Goal: Task Accomplishment & Management: Use online tool/utility

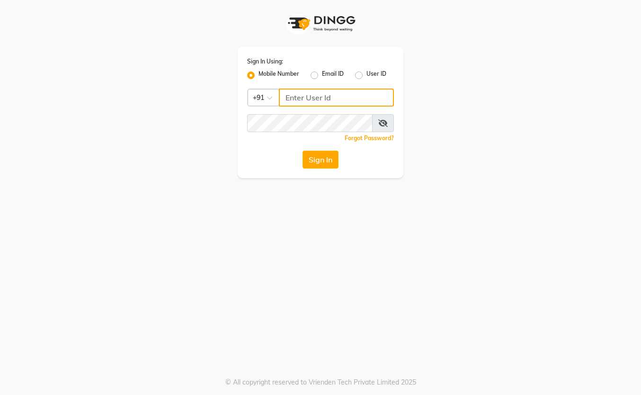
click at [313, 100] on input "Username" at bounding box center [336, 97] width 115 height 18
type input "7659868686"
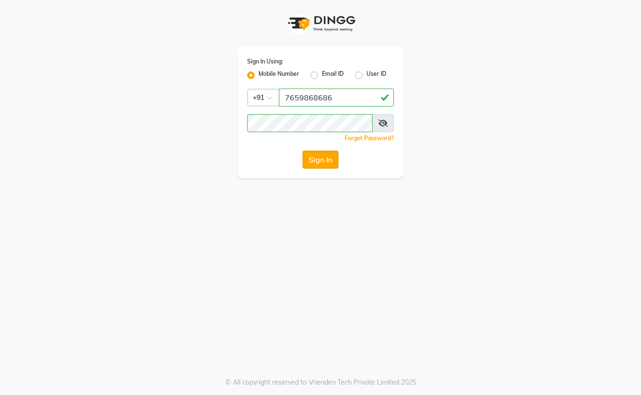
click at [319, 163] on button "Sign In" at bounding box center [320, 159] width 36 height 18
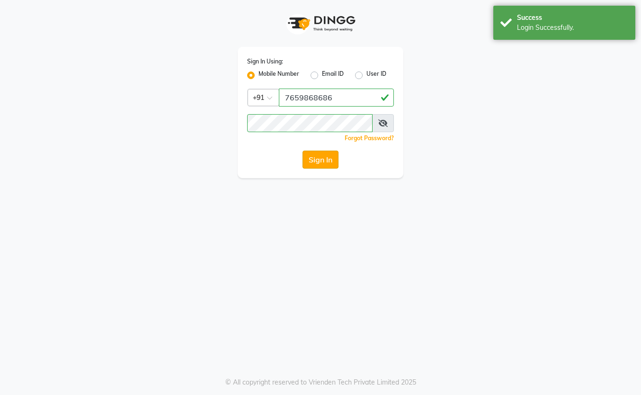
select select "7078"
select select "service"
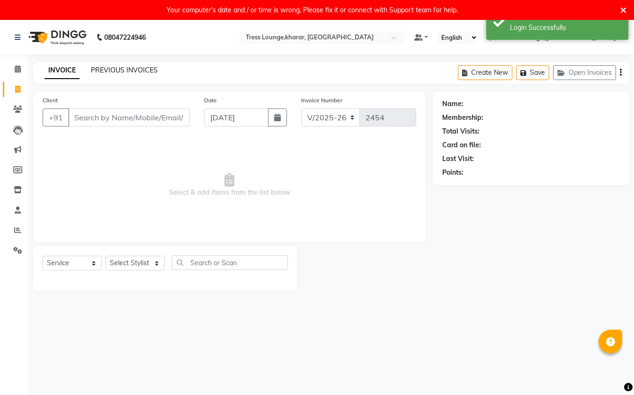
click at [115, 69] on link "PREVIOUS INVOICES" at bounding box center [124, 70] width 67 height 9
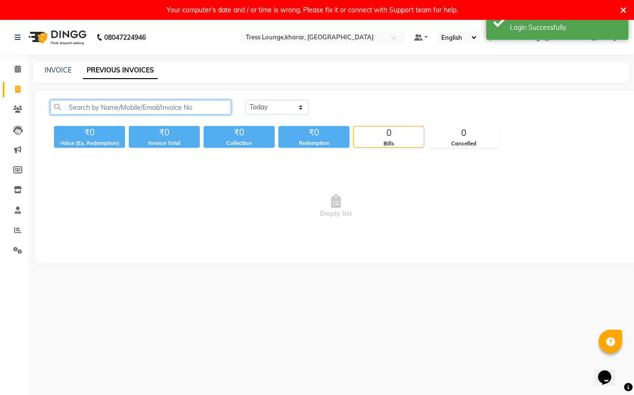
click at [187, 107] on input "text" at bounding box center [140, 107] width 181 height 15
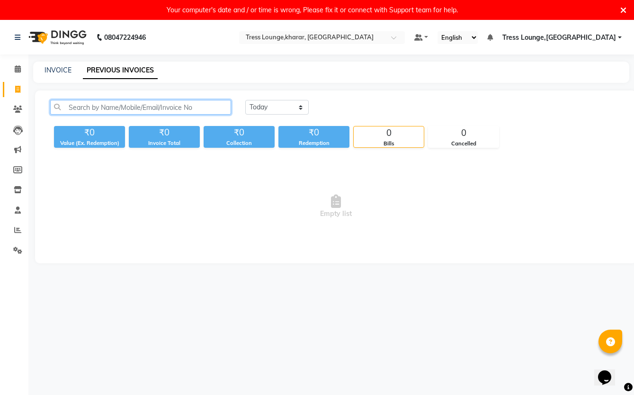
click at [191, 108] on input "text" at bounding box center [140, 107] width 181 height 15
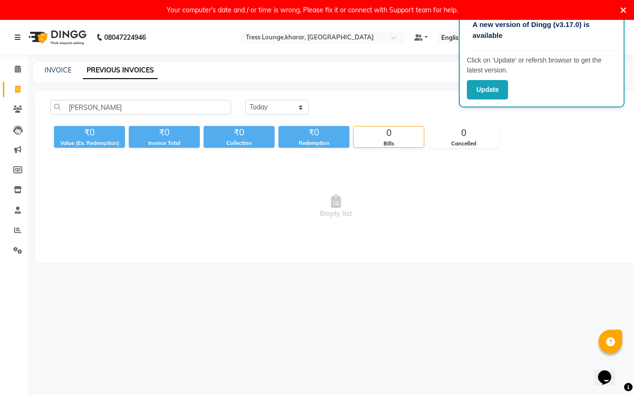
click at [622, 9] on icon at bounding box center [623, 10] width 6 height 9
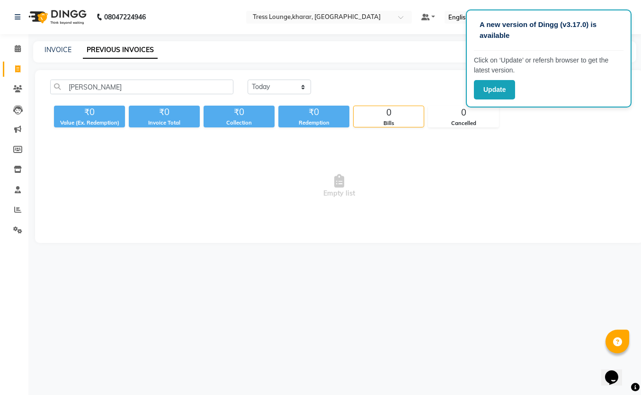
click at [518, 134] on div "amit rana Today Yesterday Custom Range ₹0 Value (Ex. Redemption) ₹0 Invoice Tot…" at bounding box center [339, 156] width 608 height 173
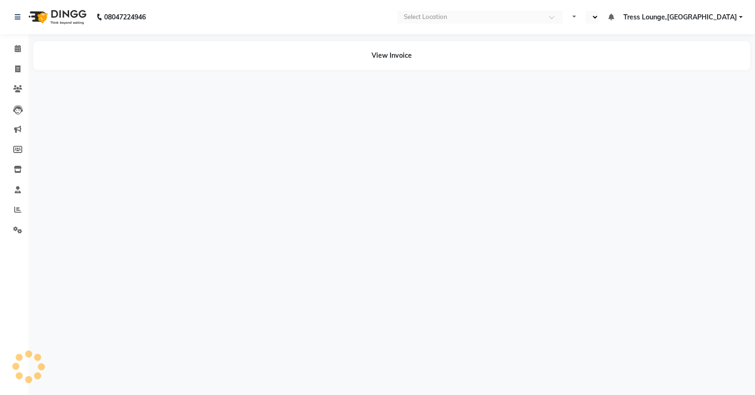
select select "en"
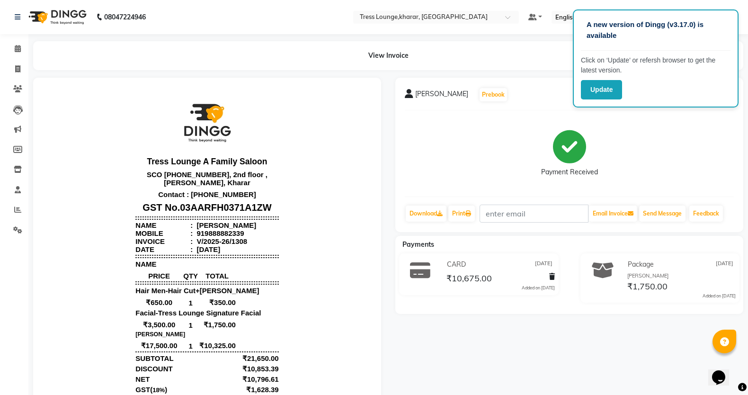
click at [671, 108] on div "Amit Rana Prebook Payment Received Download Print Email Invoice Send Message Fe…" at bounding box center [569, 155] width 348 height 154
click at [613, 95] on button "Update" at bounding box center [601, 89] width 41 height 19
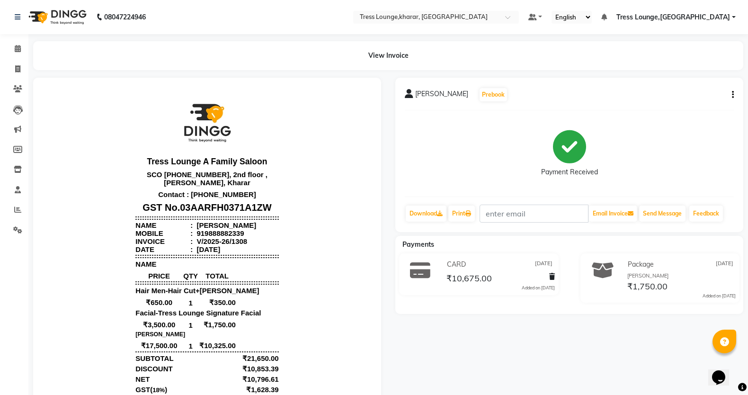
click at [733, 95] on icon "button" at bounding box center [733, 95] width 2 height 0
click at [679, 76] on div "Cancel Invoice" at bounding box center [685, 77] width 65 height 12
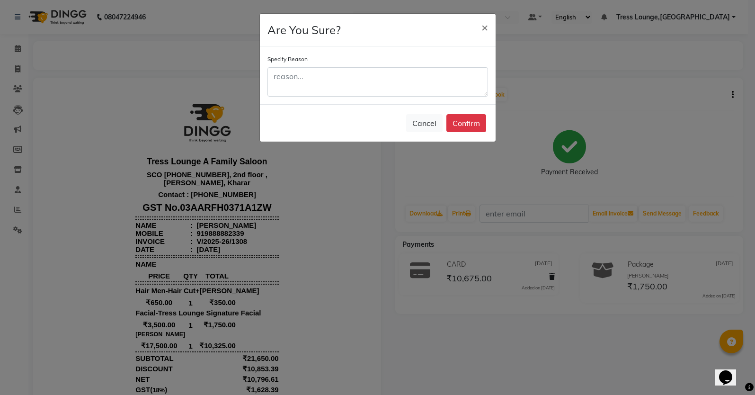
drag, startPoint x: 544, startPoint y: 107, endPoint x: 627, endPoint y: 101, distance: 82.6
click at [545, 107] on ngb-modal-window "Are You Sure? × Specify Reason Cancel Confirm" at bounding box center [377, 197] width 755 height 395
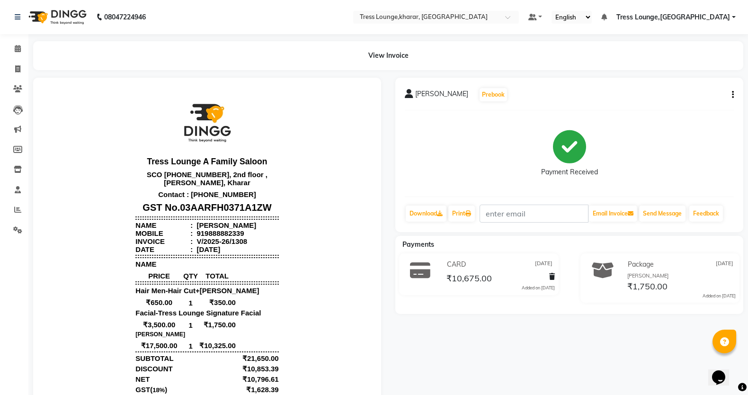
click at [733, 98] on div "Amit Rana Prebook Payment Received Download Print Email Invoice Send Message Fe…" at bounding box center [569, 155] width 348 height 154
click at [730, 96] on button "button" at bounding box center [731, 95] width 6 height 10
click at [688, 94] on div "Split Service Amount" at bounding box center [685, 89] width 65 height 12
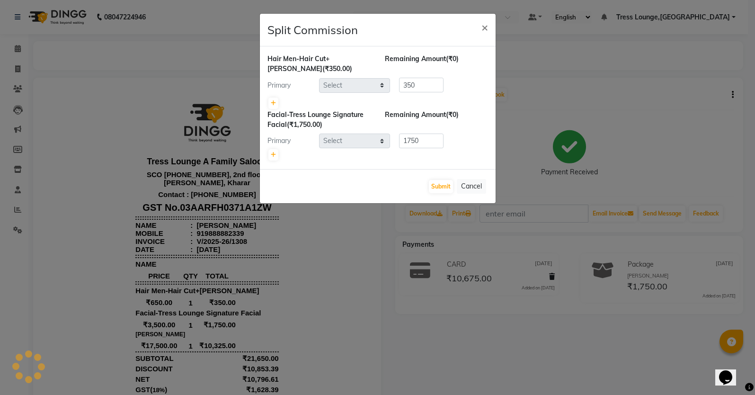
select select "74345"
select select "59387"
click at [642, 103] on ngb-modal-window "Split Commission × Hair Men-Hair Cut+Beard (₹350.00) Remaining Amount (₹0) Prim…" at bounding box center [377, 197] width 755 height 395
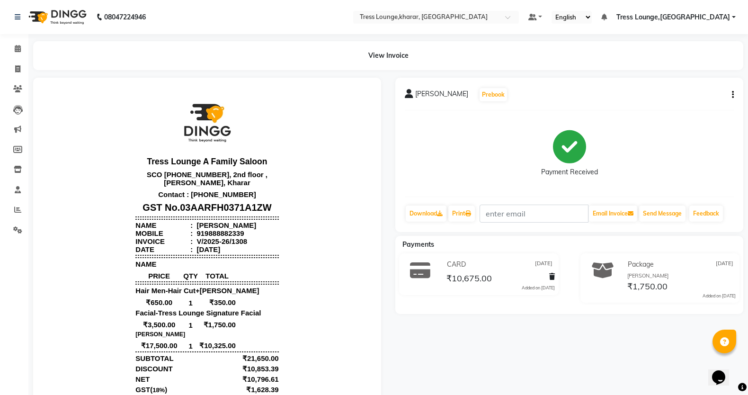
click at [732, 95] on icon "button" at bounding box center [733, 95] width 2 height 0
click at [679, 103] on div "Edit Item Staff" at bounding box center [685, 101] width 65 height 12
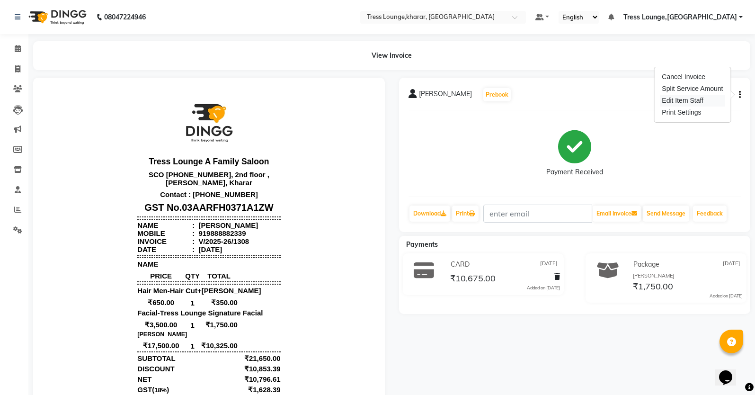
select select "74345"
select select "59387"
select select "71054"
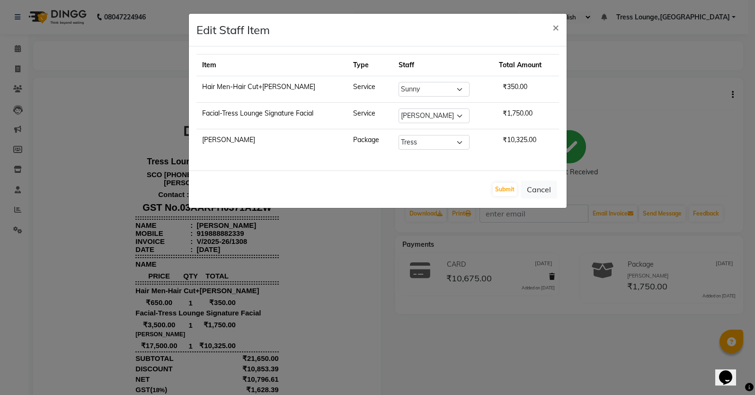
click at [600, 139] on ngb-modal-window "Edit Staff Item × Item Type Staff Total Amount Hair Men-Hair Cut+Beard Service …" at bounding box center [377, 197] width 755 height 395
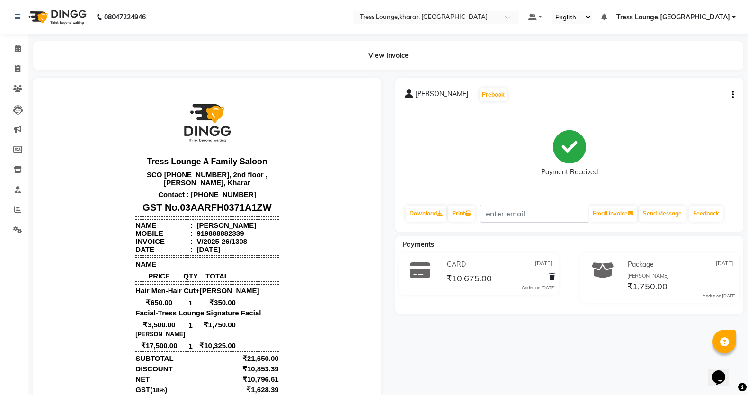
click at [733, 95] on icon "button" at bounding box center [733, 95] width 2 height 0
click at [701, 108] on div "Print Settings" at bounding box center [685, 112] width 65 height 12
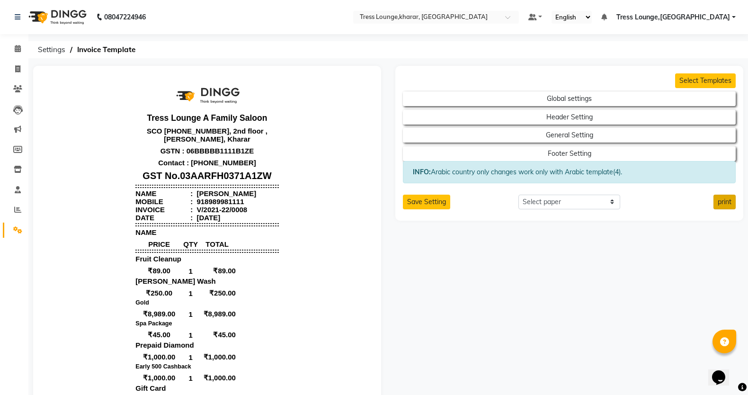
click at [716, 201] on button "print" at bounding box center [724, 201] width 22 height 15
click at [720, 340] on icon at bounding box center [724, 341] width 9 height 9
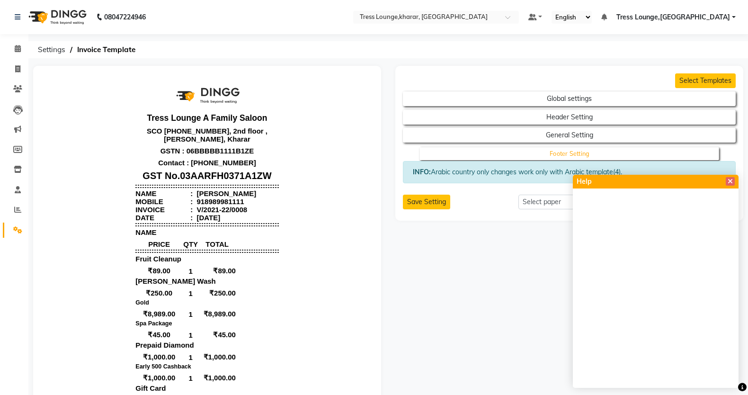
drag, startPoint x: 731, startPoint y: 182, endPoint x: 725, endPoint y: 150, distance: 32.6
click at [731, 182] on icon at bounding box center [729, 181] width 5 height 7
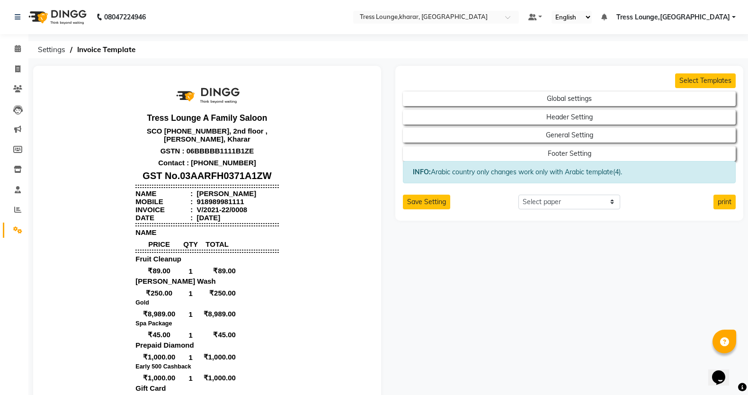
drag, startPoint x: 72, startPoint y: 277, endPoint x: 68, endPoint y: 265, distance: 13.6
click at [72, 272] on body "Tress Lounge A Family Saloon SCO 12-13-14-15, 2nd floor , Amayra Emporio, Khara…" at bounding box center [206, 366] width 325 height 579
click at [19, 69] on icon at bounding box center [17, 68] width 5 height 7
select select "service"
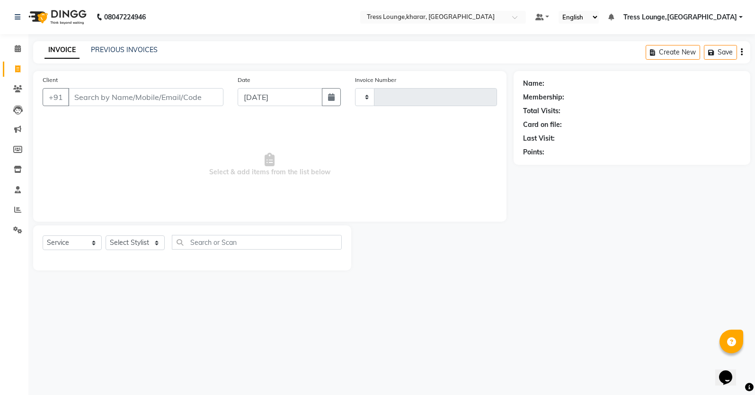
type input "2454"
select select "7078"
click at [131, 48] on link "PREVIOUS INVOICES" at bounding box center [124, 49] width 67 height 9
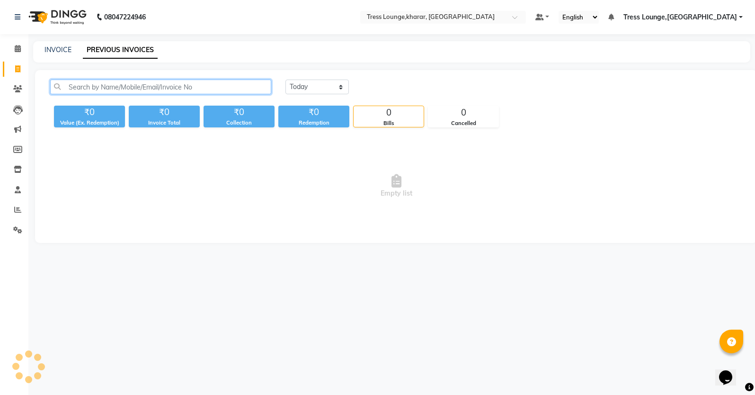
click at [208, 88] on input "text" at bounding box center [160, 87] width 221 height 15
type input "amit ra"
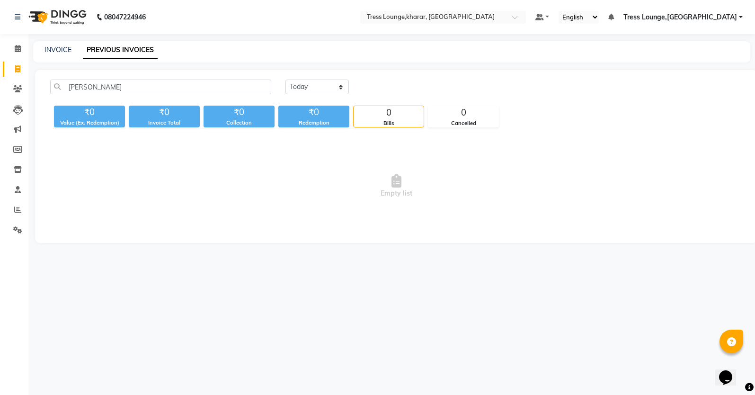
click at [317, 77] on div "amit ra Today Yesterday Custom Range ₹0 Value (Ex. Redemption) ₹0 Invoice Total…" at bounding box center [396, 156] width 722 height 173
select select "range"
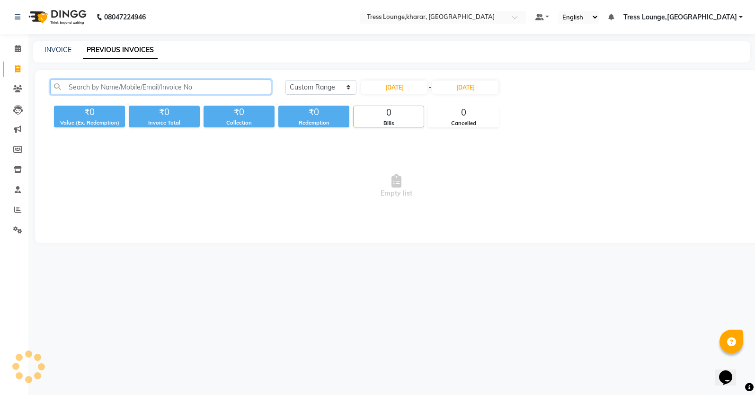
click at [245, 89] on input "text" at bounding box center [160, 87] width 221 height 15
click at [237, 85] on input "amit rana" at bounding box center [160, 87] width 221 height 15
type input "amit rana"
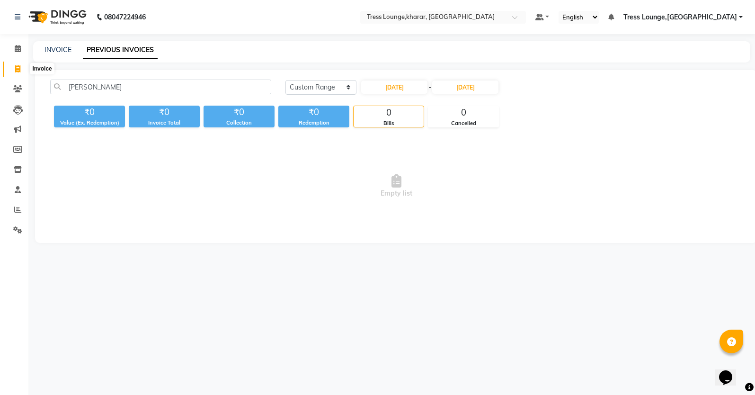
click at [16, 68] on icon at bounding box center [17, 68] width 5 height 7
select select "service"
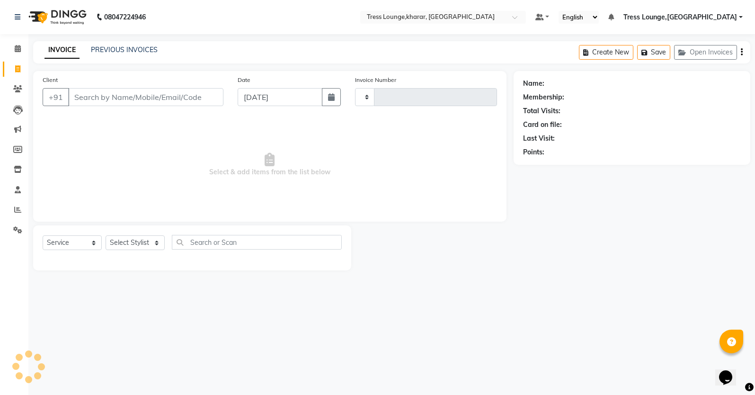
type input "2454"
select select "7078"
click at [143, 53] on link "PREVIOUS INVOICES" at bounding box center [124, 49] width 67 height 9
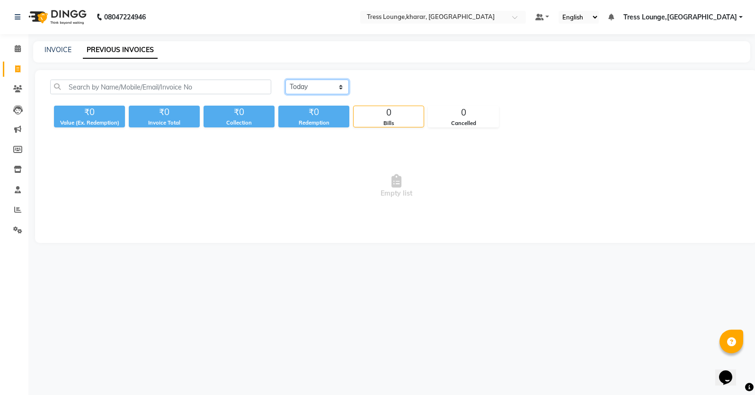
select select "range"
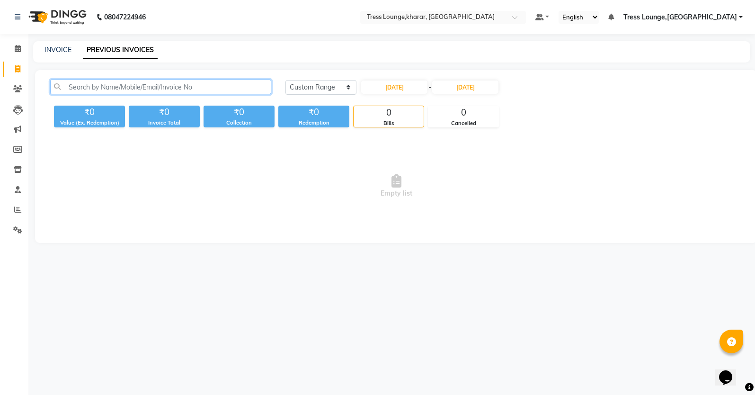
click at [253, 88] on input "text" at bounding box center [160, 87] width 221 height 15
type input "a"
type input "\"
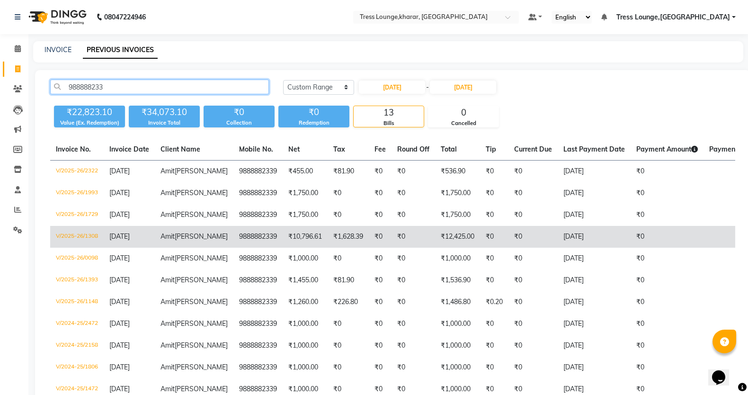
type input "988888233"
click at [395, 243] on td "₹0" at bounding box center [413, 237] width 44 height 22
click at [442, 238] on td "₹12,425.00" at bounding box center [457, 237] width 45 height 22
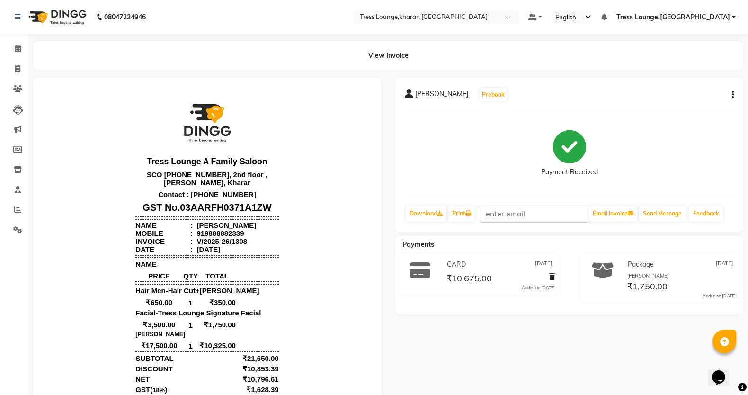
click at [732, 95] on icon "button" at bounding box center [733, 95] width 2 height 0
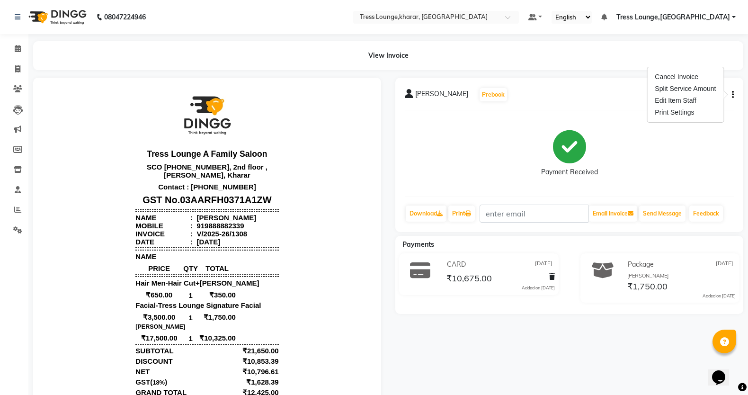
click at [699, 126] on div "Payment Received" at bounding box center [569, 153] width 329 height 71
drag, startPoint x: 629, startPoint y: 282, endPoint x: 605, endPoint y: 282, distance: 24.6
click at [629, 283] on span "₹1,750.00" at bounding box center [647, 287] width 40 height 13
click at [287, 260] on body "Tress Lounge A Family Saloon SCO 12-13-14-15, 2nd floor , Amayra Emporio, Khara…" at bounding box center [206, 289] width 321 height 413
drag, startPoint x: 442, startPoint y: 254, endPoint x: 442, endPoint y: 260, distance: 6.2
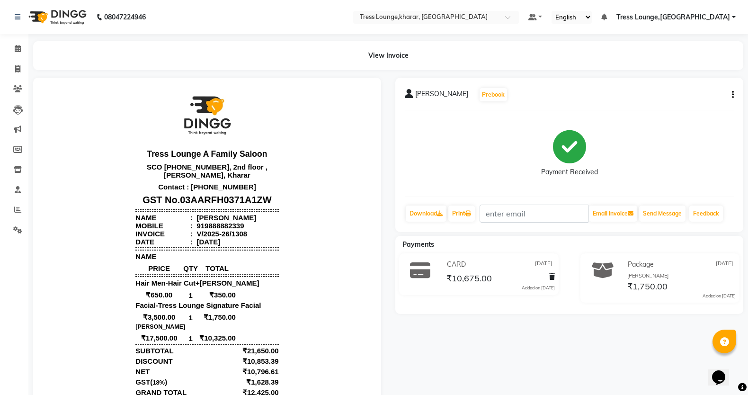
click at [442, 254] on div "CARD 07-07-2025 ₹10,675.00 Added on 08-07-2025" at bounding box center [479, 274] width 174 height 42
click at [450, 268] on span "CARD" at bounding box center [456, 264] width 19 height 10
click at [733, 92] on div "Amit Rana Prebook Payment Received Download Print Email Invoice Send Message Fe…" at bounding box center [569, 155] width 348 height 154
click at [732, 95] on icon "button" at bounding box center [733, 95] width 2 height 0
click at [699, 85] on div "Split Service Amount" at bounding box center [685, 89] width 65 height 12
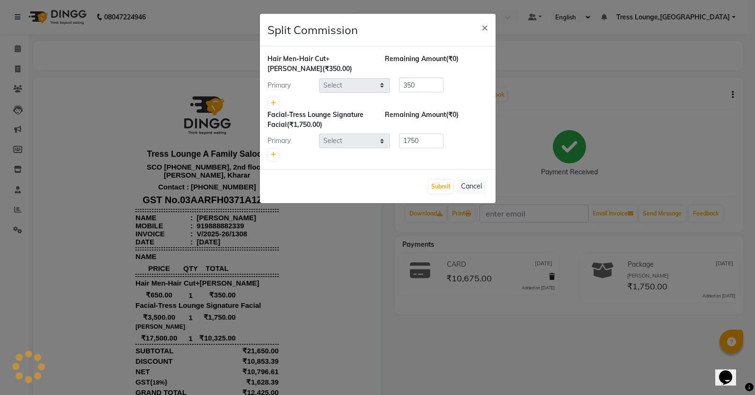
select select "74345"
select select "59387"
click at [657, 112] on ngb-modal-window "Split Commission × Hair Men-Hair Cut+Beard (₹350.00) Remaining Amount (₹0) Prim…" at bounding box center [377, 197] width 755 height 395
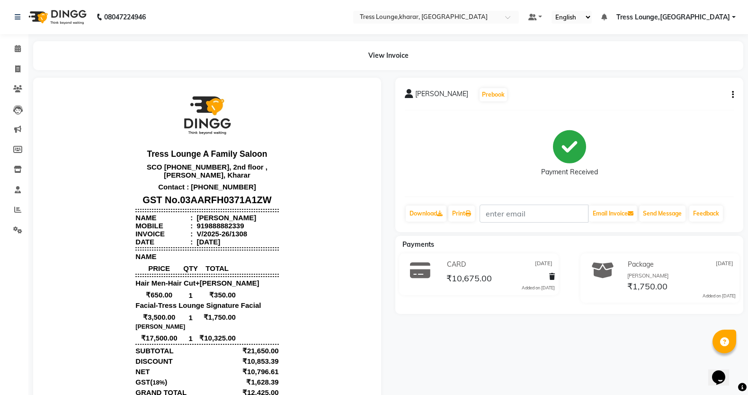
click at [733, 93] on div "Amit Rana Prebook Payment Received Download Print Email Invoice Send Message Fe…" at bounding box center [569, 155] width 348 height 154
click at [732, 95] on icon "button" at bounding box center [733, 95] width 2 height 0
click at [693, 103] on div "Edit Item Staff" at bounding box center [685, 101] width 65 height 12
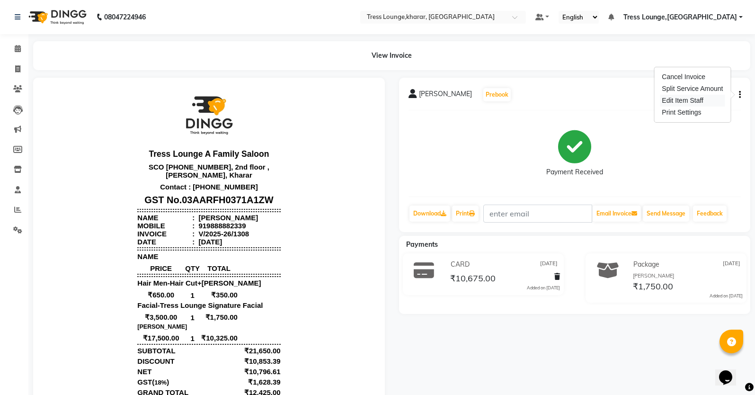
select select "74345"
select select "59387"
select select "71054"
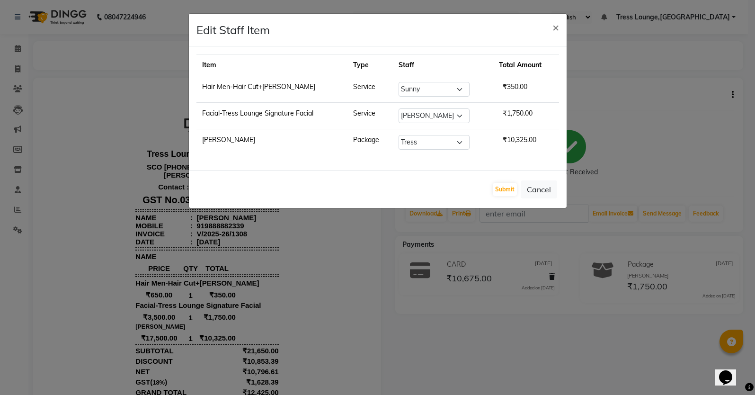
click at [691, 109] on ngb-modal-window "Edit Staff Item × Item Type Staff Total Amount Hair Men-Hair Cut+Beard Service …" at bounding box center [377, 197] width 755 height 395
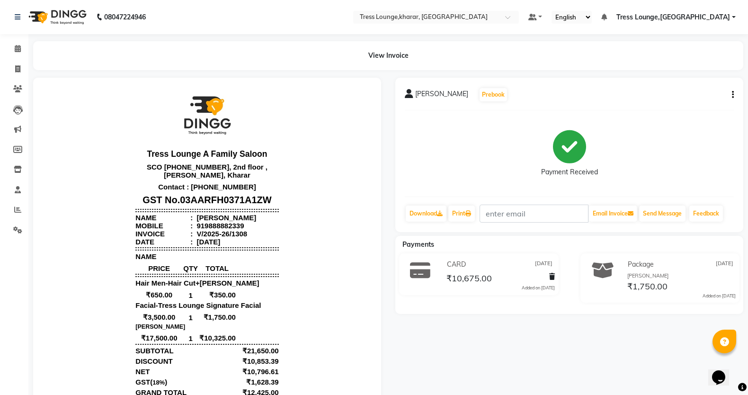
click at [427, 94] on span "Amit Rana" at bounding box center [441, 95] width 53 height 13
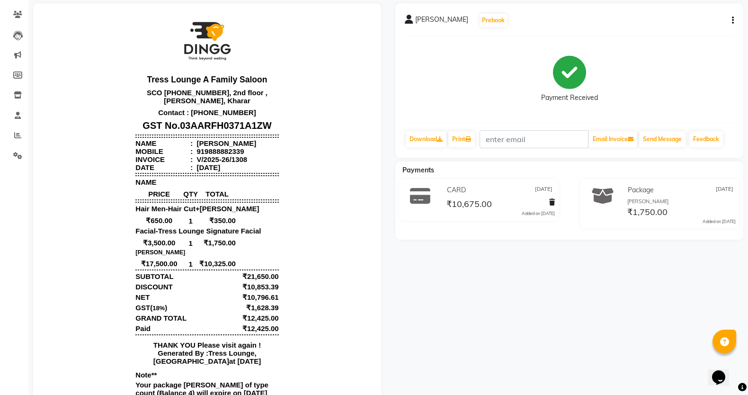
scroll to position [76, 0]
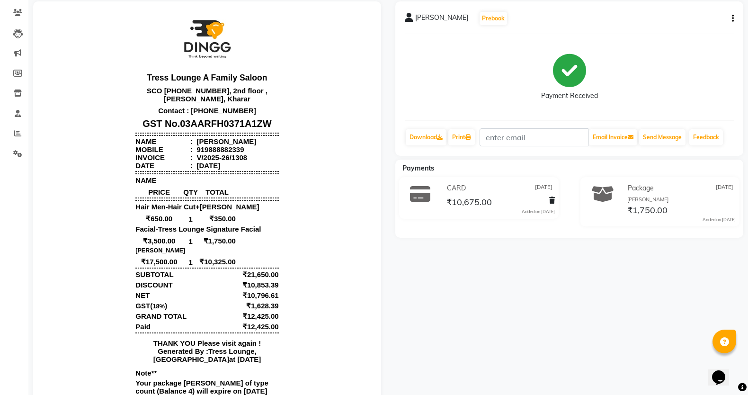
click at [475, 205] on span "₹10,675.00" at bounding box center [468, 202] width 45 height 13
click at [194, 270] on div "SUBTOTAL ₹21,650.00" at bounding box center [206, 274] width 143 height 9
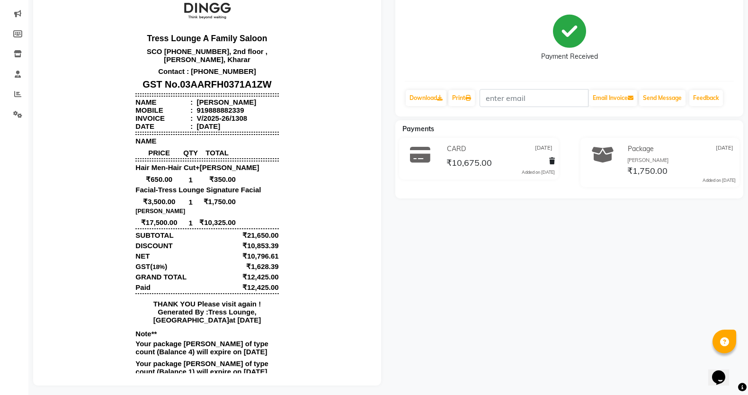
scroll to position [127, 0]
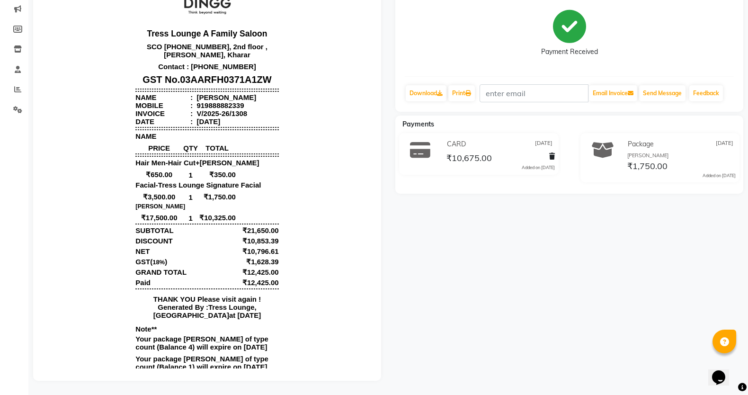
click at [648, 162] on span "₹1,750.00" at bounding box center [647, 166] width 40 height 13
click at [536, 155] on div "₹10,675.00" at bounding box center [499, 157] width 110 height 13
click at [251, 295] on p "THANK YOU Please visit again !" at bounding box center [206, 299] width 143 height 8
click at [254, 280] on div "Tress Lounge A Family Saloon SCO 12-13-14-15, 2nd floor , Amayra Emporio, Khara…" at bounding box center [207, 169] width 150 height 413
click at [262, 237] on div "₹10,853.39" at bounding box center [259, 241] width 37 height 9
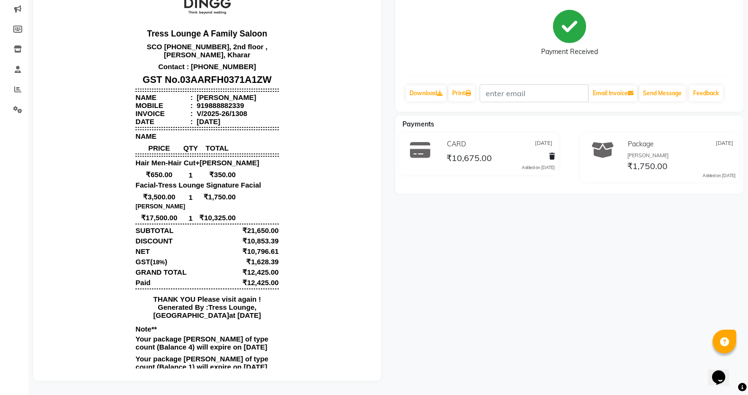
scroll to position [0, 0]
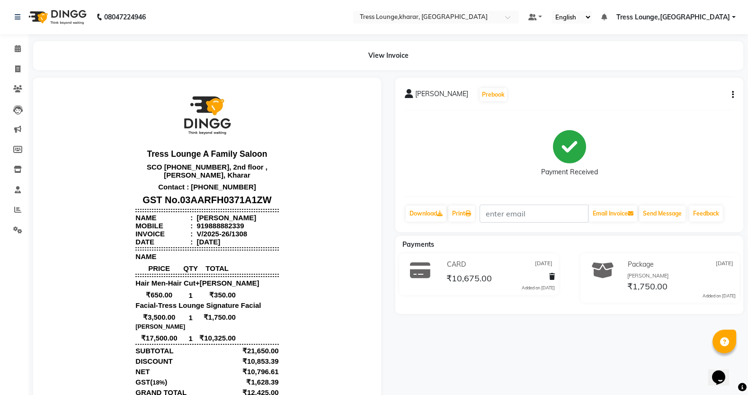
click at [733, 95] on icon "button" at bounding box center [733, 95] width 2 height 0
click at [598, 126] on div "Payment Received" at bounding box center [569, 153] width 329 height 71
click at [479, 97] on button "Prebook" at bounding box center [492, 94] width 27 height 13
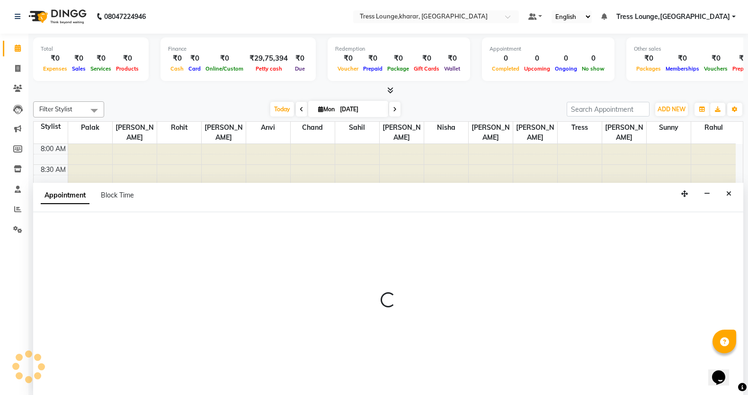
select select "74345"
select select "tentative"
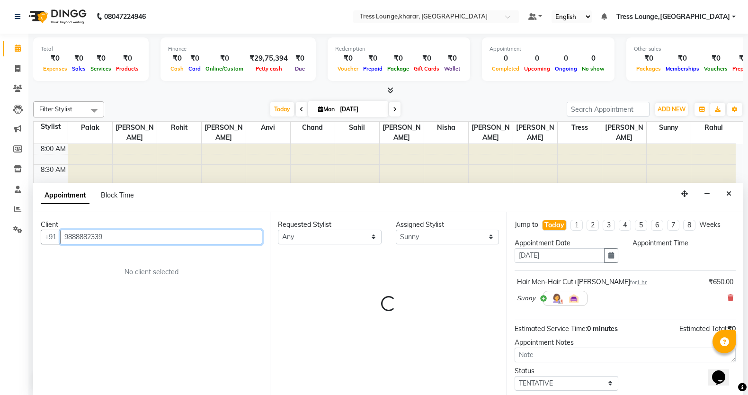
select select "540"
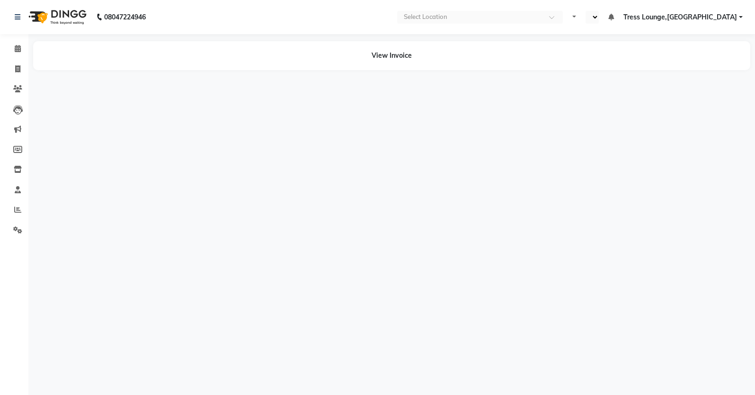
select select "en"
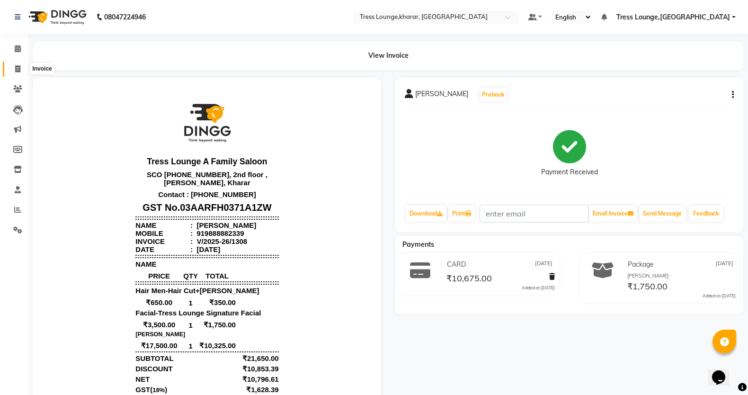
click at [16, 66] on icon at bounding box center [17, 68] width 5 height 7
select select "service"
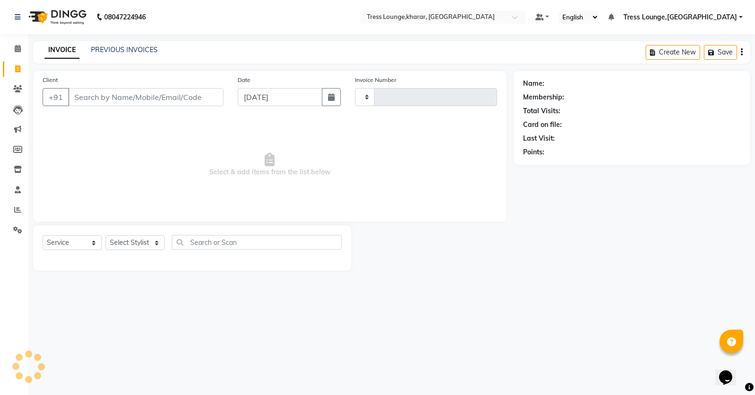
click at [16, 66] on icon at bounding box center [17, 68] width 5 height 7
select select "service"
type input "2454"
select select "7078"
click at [168, 101] on input "Client" at bounding box center [145, 97] width 155 height 18
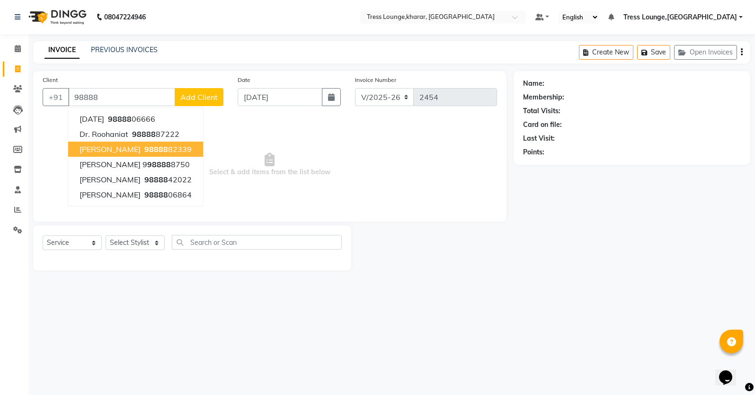
drag, startPoint x: 159, startPoint y: 146, endPoint x: 161, endPoint y: 141, distance: 5.7
click at [159, 145] on ngb-highlight "98888 82339" at bounding box center [166, 148] width 49 height 9
type input "9888882339"
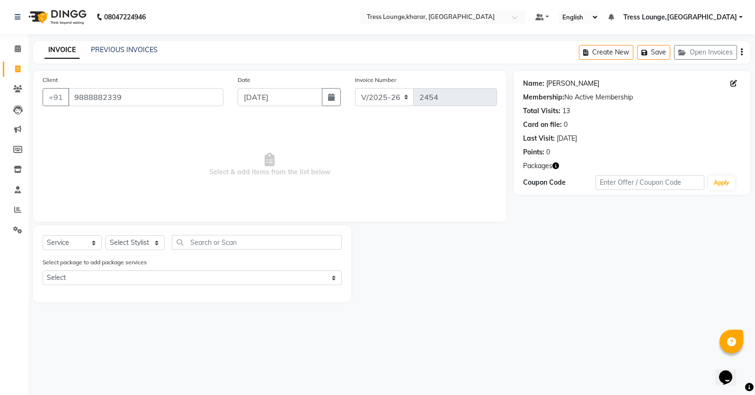
click at [570, 84] on link "[PERSON_NAME]" at bounding box center [572, 84] width 53 height 10
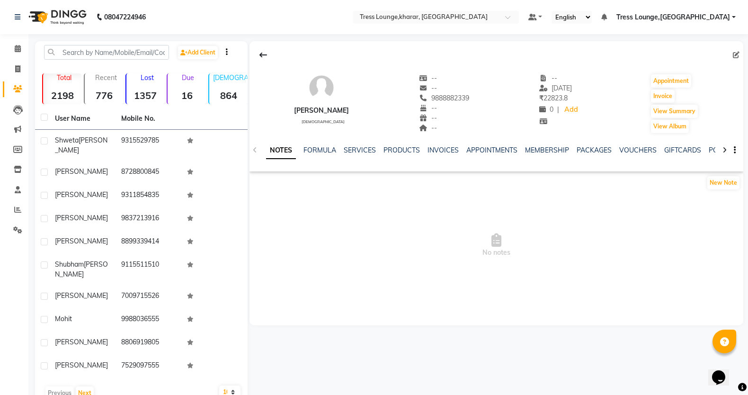
click at [443, 124] on div "--" at bounding box center [444, 128] width 50 height 10
click at [319, 97] on img at bounding box center [321, 87] width 28 height 28
click at [318, 146] on link "FORMULA" at bounding box center [319, 150] width 33 height 9
click at [368, 151] on link "SERVICES" at bounding box center [359, 150] width 32 height 9
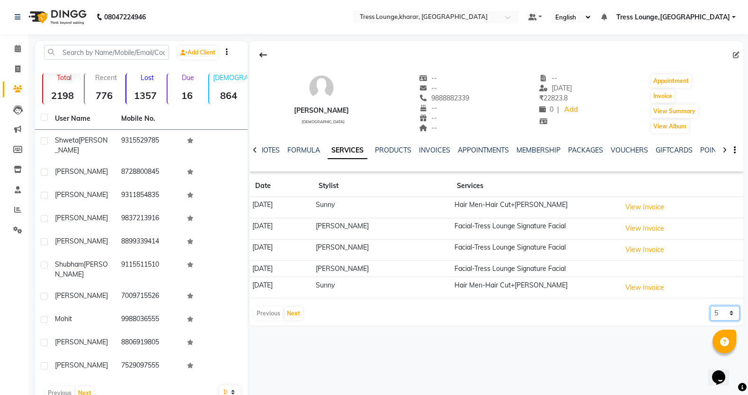
scroll to position [8, 0]
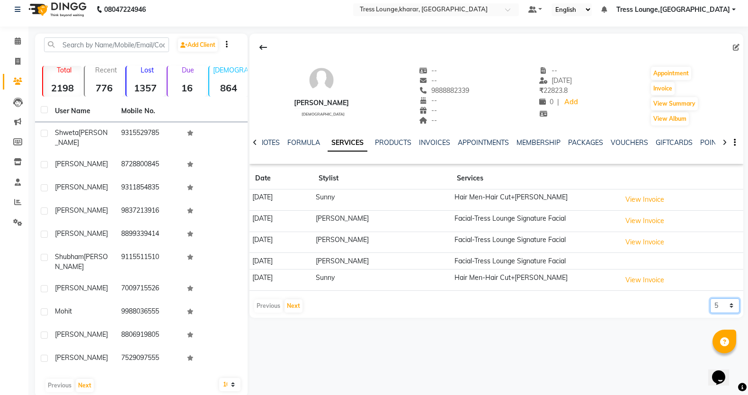
select select "10"
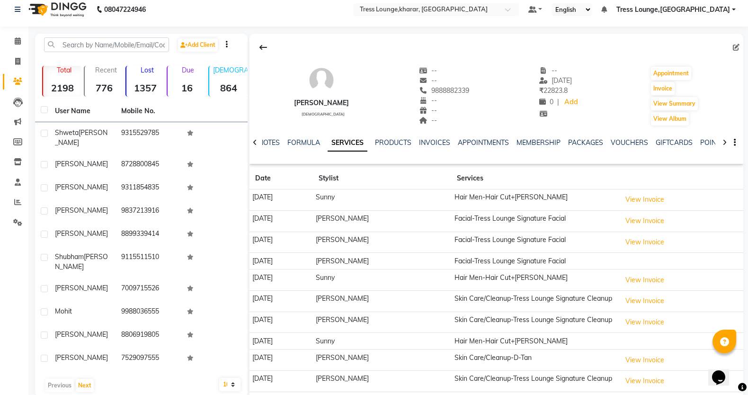
scroll to position [45, 0]
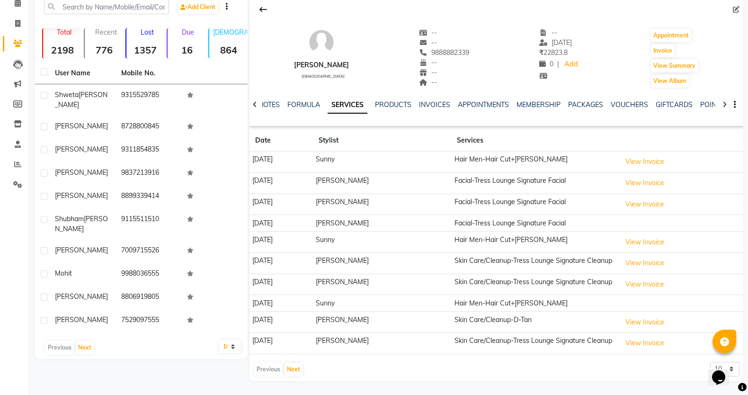
click at [476, 68] on div "[PERSON_NAME] [DEMOGRAPHIC_DATA] -- -- 9888882339 -- -- -- -- [DATE] ₹ 22823.8 …" at bounding box center [496, 53] width 494 height 70
click at [539, 44] on span "[DATE]" at bounding box center [555, 42] width 33 height 9
click at [539, 49] on span "₹ 22823.8" at bounding box center [553, 52] width 28 height 9
click at [671, 52] on button "Invoice" at bounding box center [663, 50] width 24 height 13
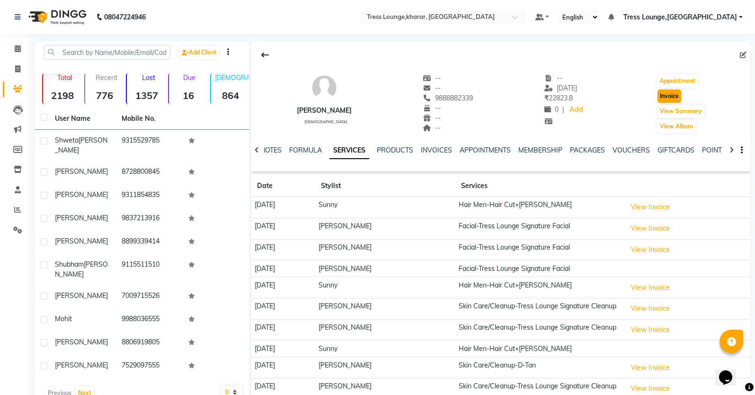
select select "7078"
select select "service"
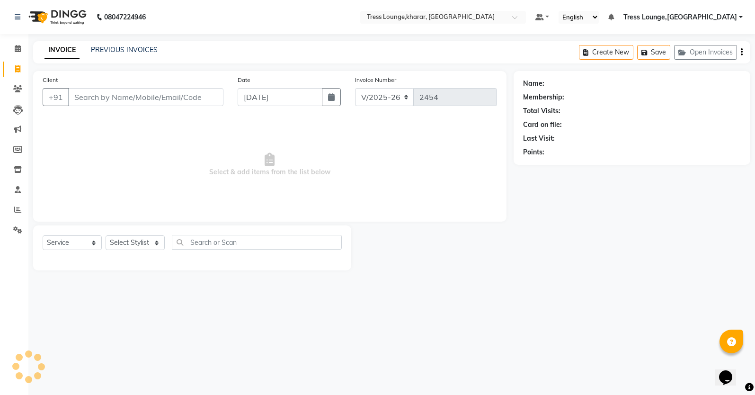
type input "9888882339"
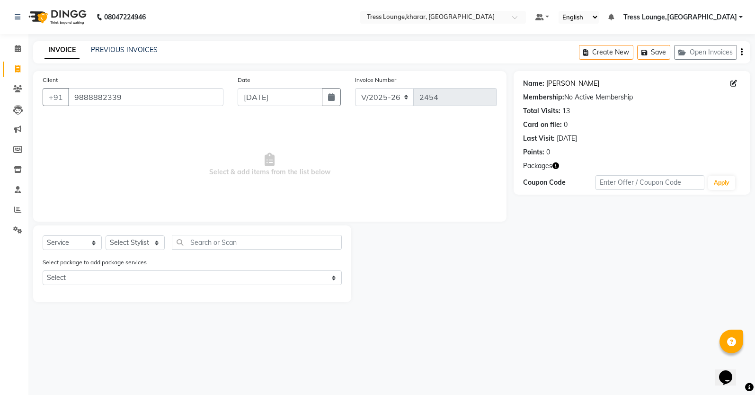
click at [566, 80] on link "[PERSON_NAME]" at bounding box center [572, 84] width 53 height 10
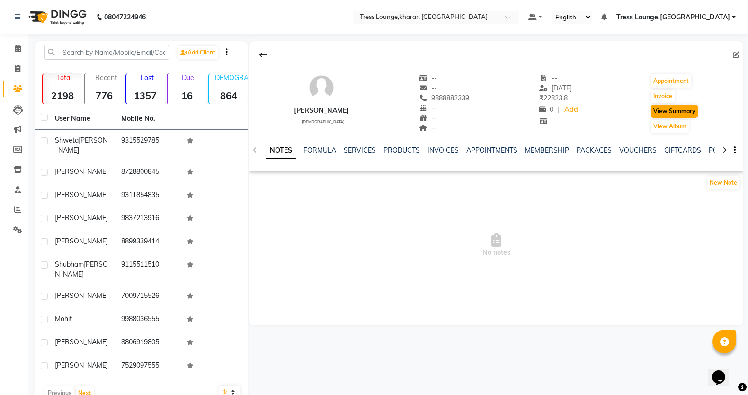
click at [674, 112] on button "View Summary" at bounding box center [674, 111] width 47 height 13
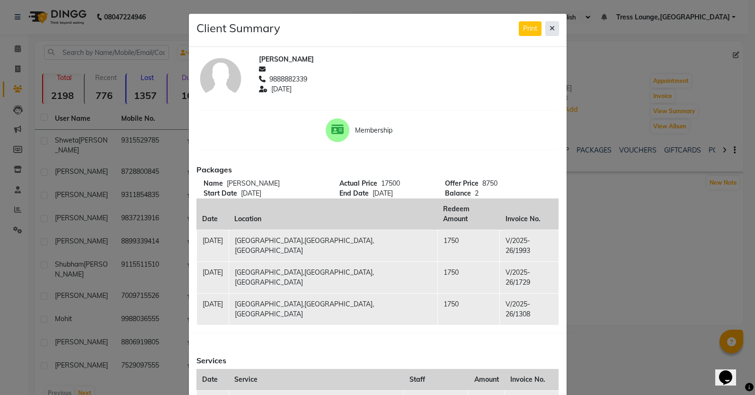
click at [549, 27] on icon at bounding box center [551, 28] width 5 height 7
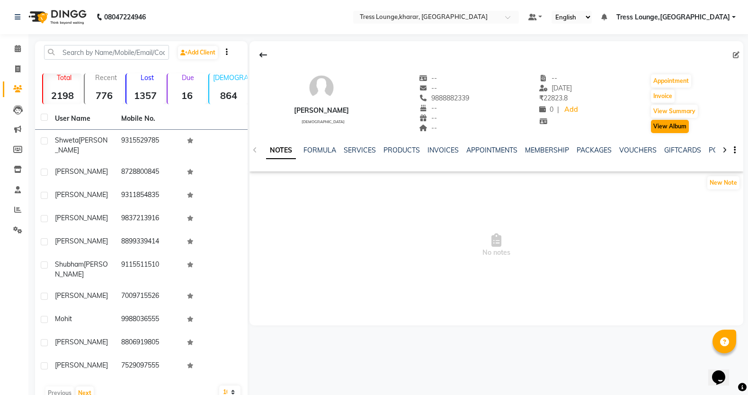
click at [671, 126] on button "View Album" at bounding box center [670, 126] width 38 height 13
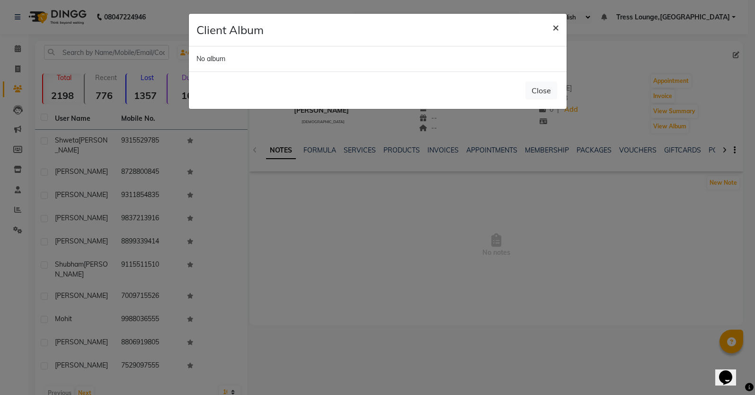
click at [558, 28] on span "×" at bounding box center [555, 27] width 7 height 14
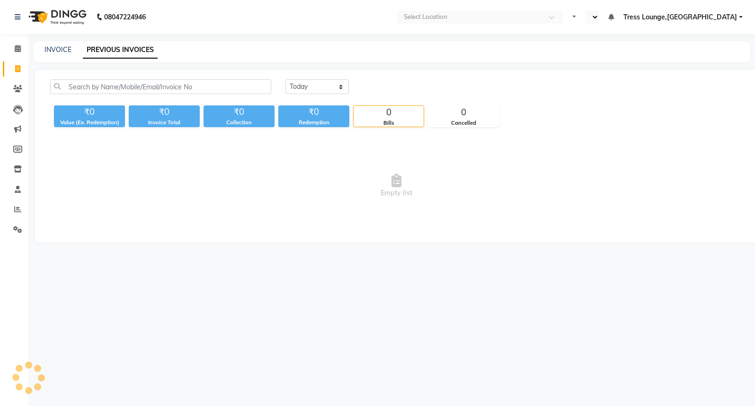
select select "en"
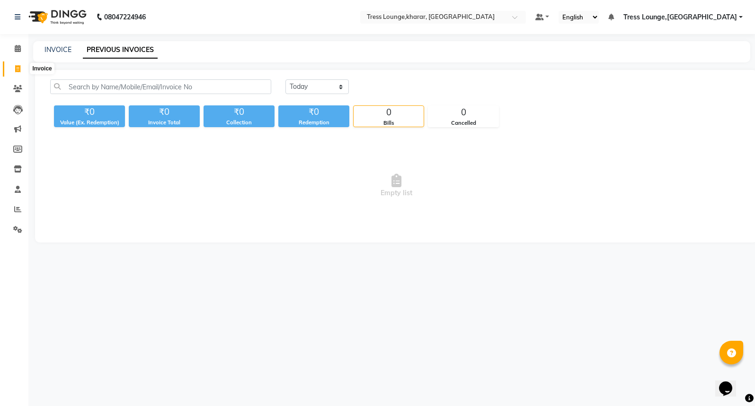
click at [18, 68] on icon at bounding box center [17, 68] width 5 height 7
select select "7078"
select select "service"
